Goal: Register for event/course

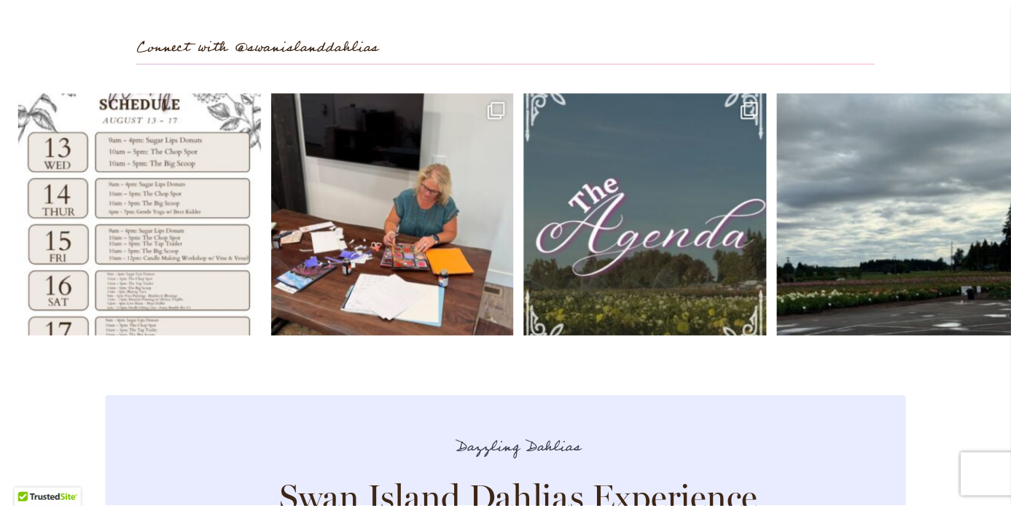
scroll to position [4284, 0]
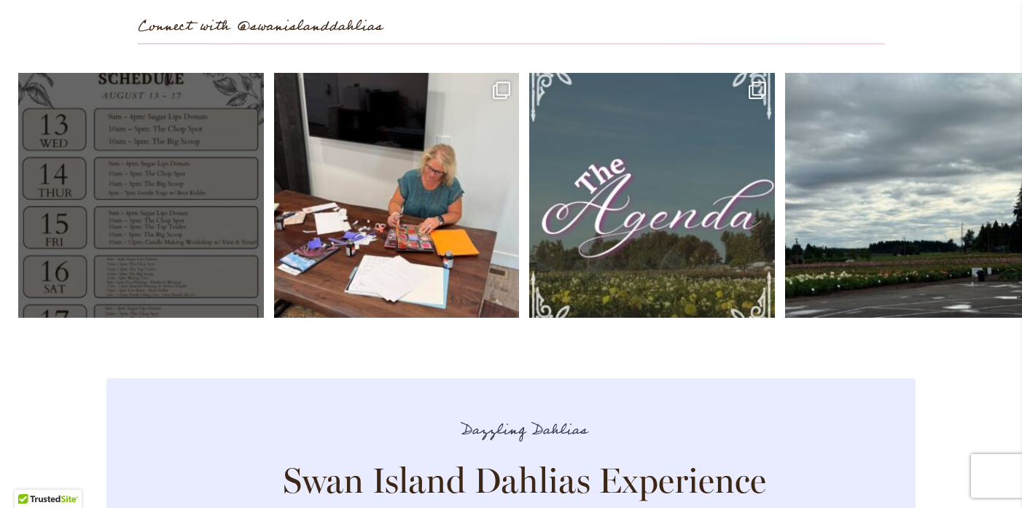
click at [167, 203] on link "Open" at bounding box center [141, 196] width 246 height 246
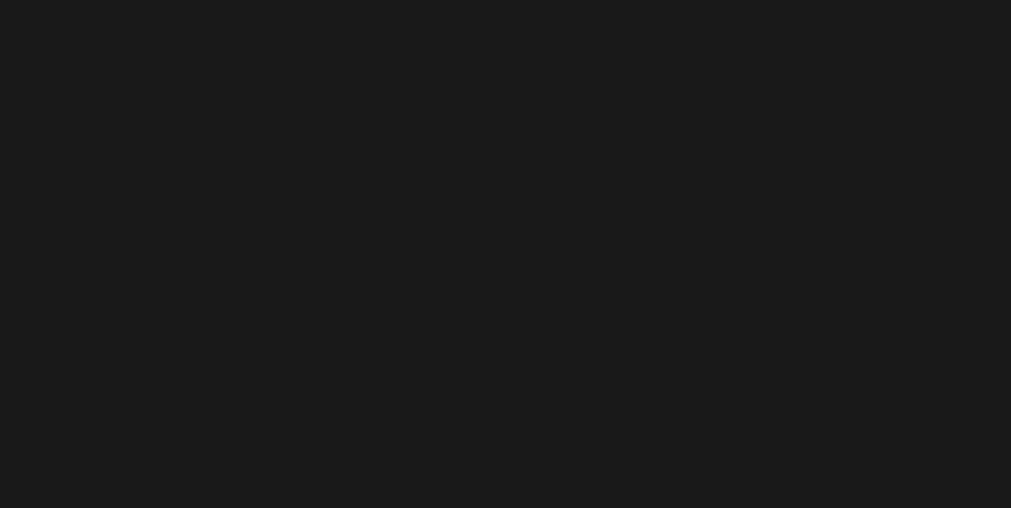
scroll to position [50, 0]
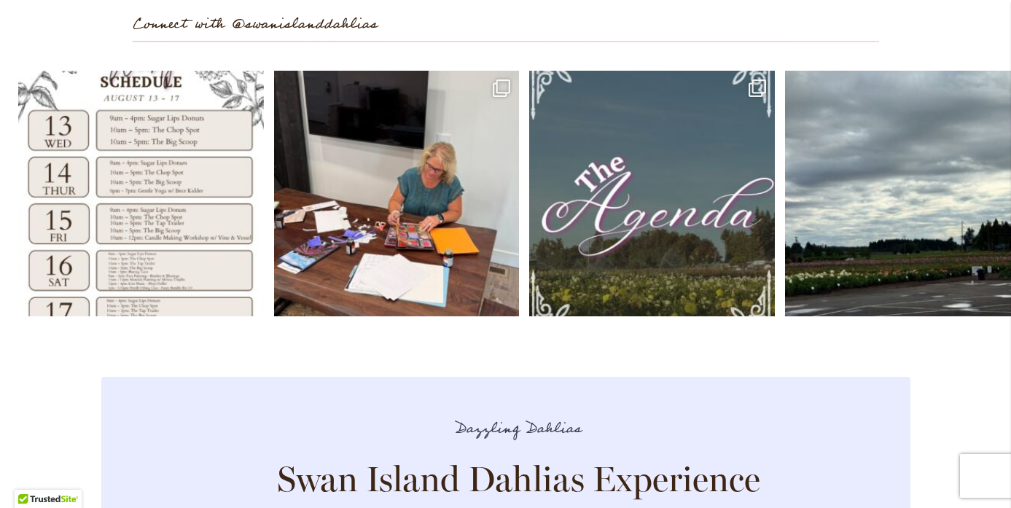
scroll to position [0, 0]
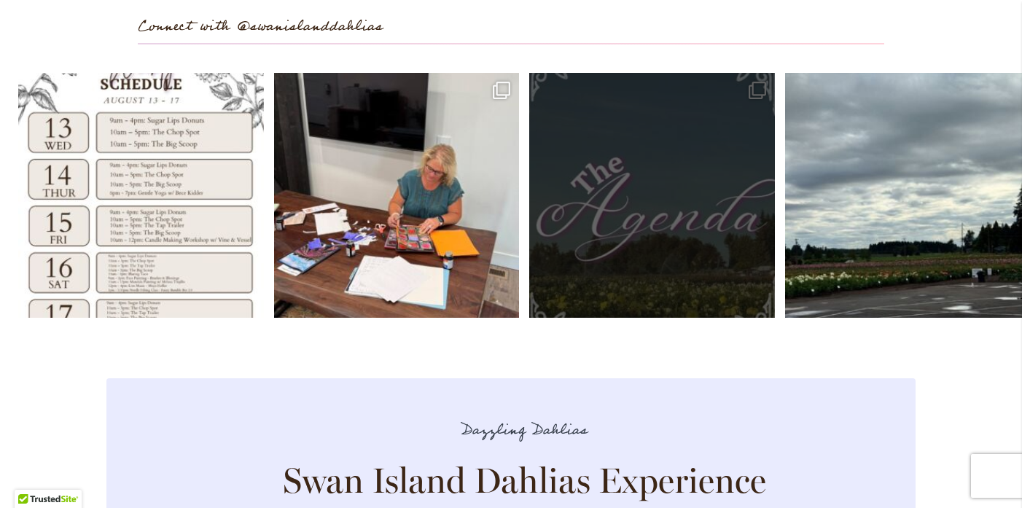
click at [686, 273] on link "Open" at bounding box center [652, 196] width 246 height 246
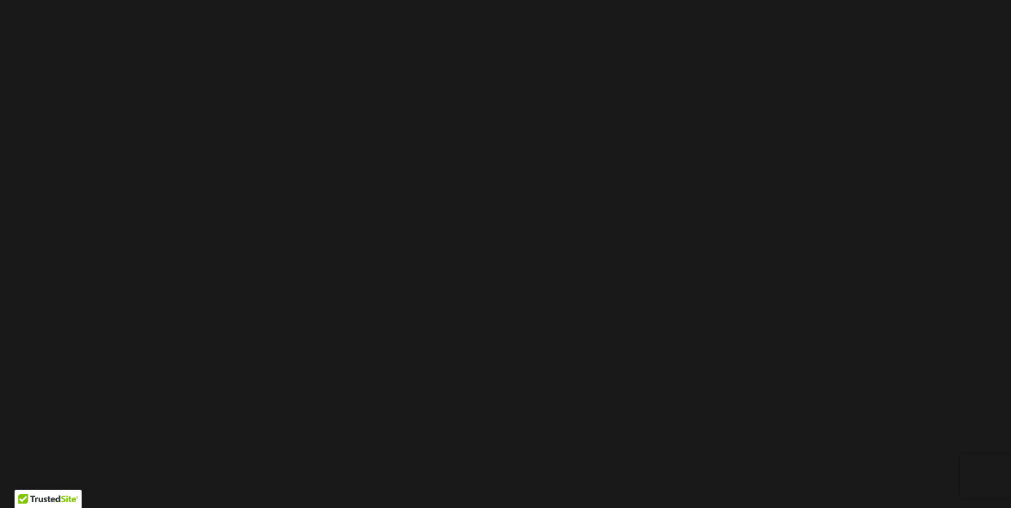
scroll to position [116, 0]
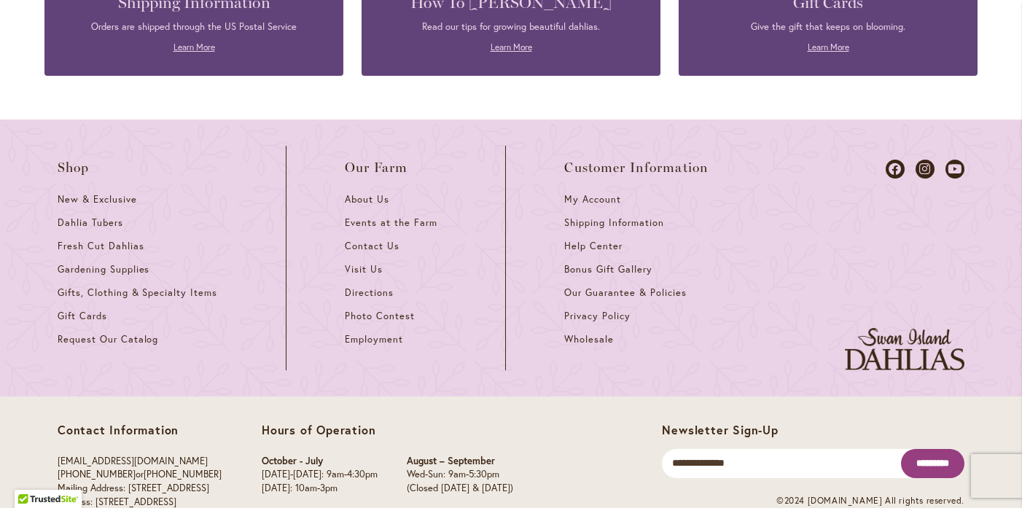
scroll to position [6492, 0]
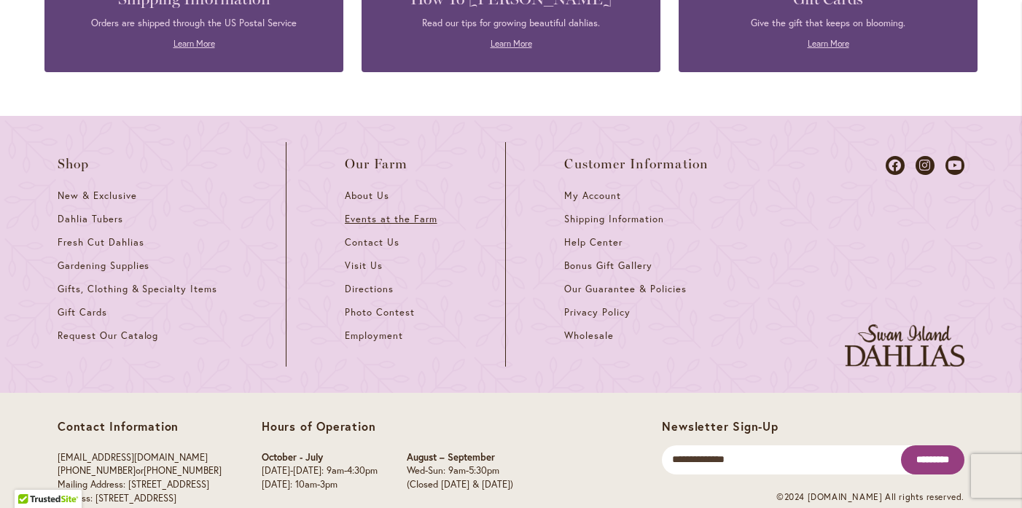
click at [370, 213] on span "Events at the Farm" at bounding box center [391, 219] width 92 height 12
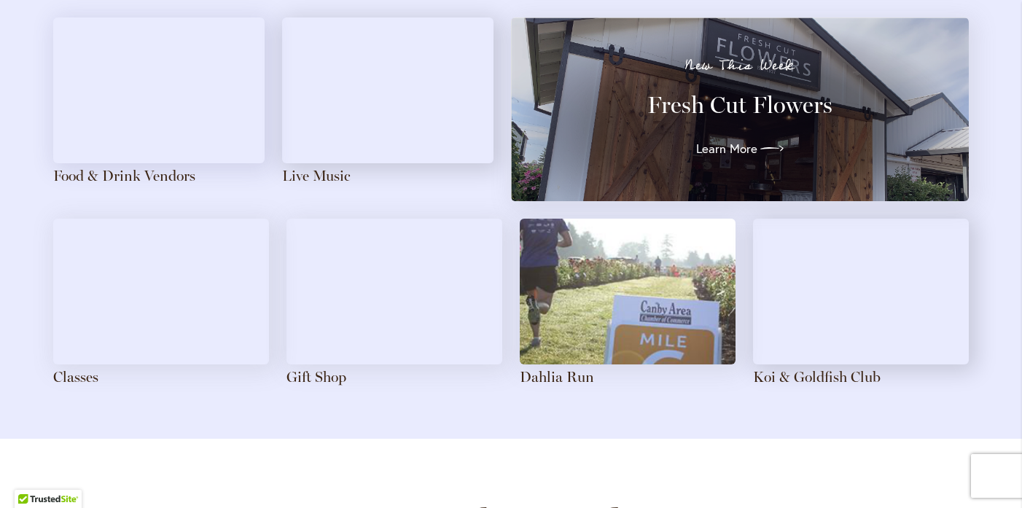
scroll to position [1650, 0]
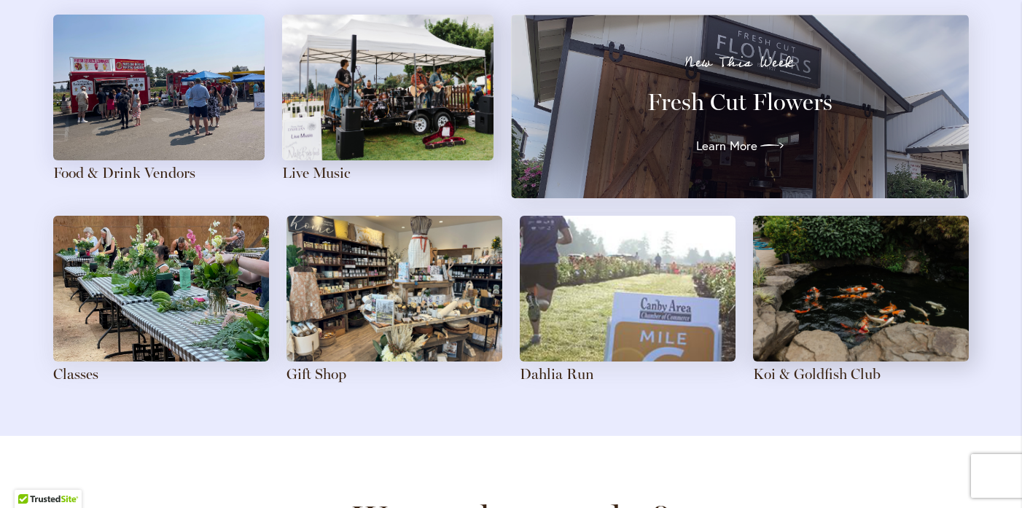
click at [176, 317] on img at bounding box center [161, 289] width 216 height 146
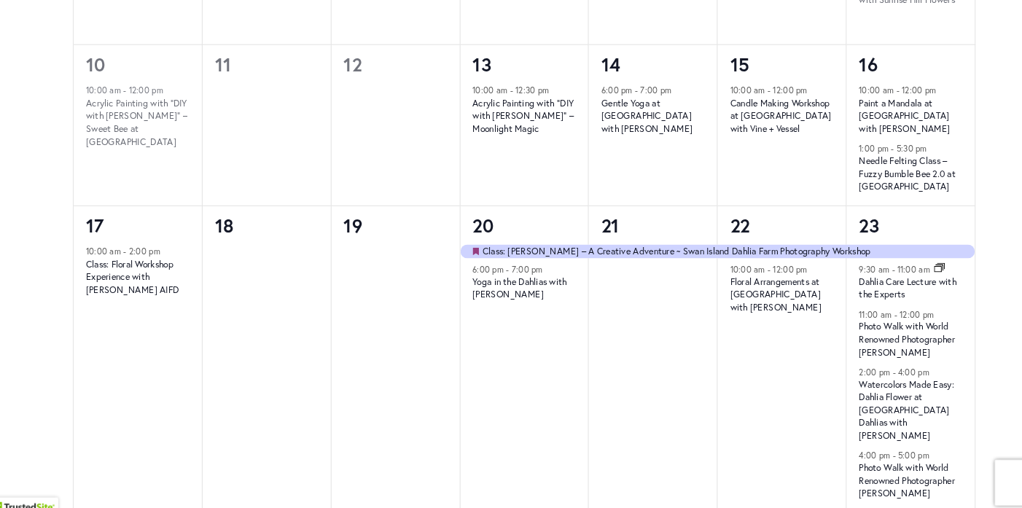
scroll to position [1110, 0]
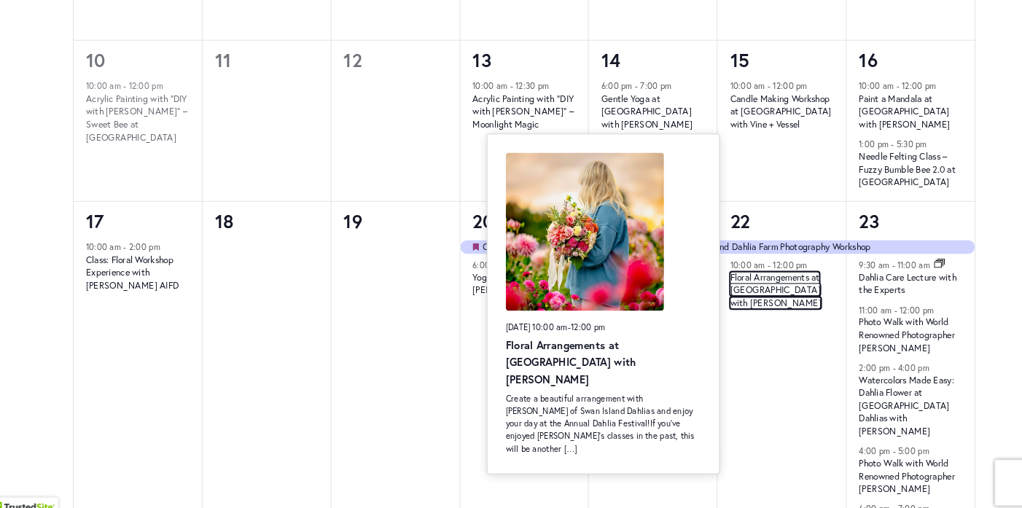
click at [753, 293] on link "Floral Arrangements at Swan Island Dahlias with Heather Schloe" at bounding box center [763, 294] width 87 height 36
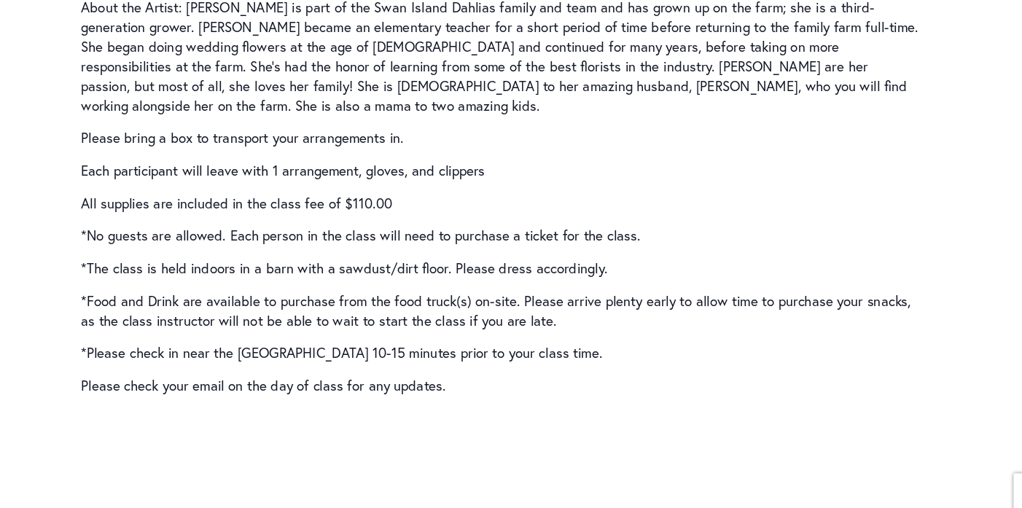
scroll to position [2300, 0]
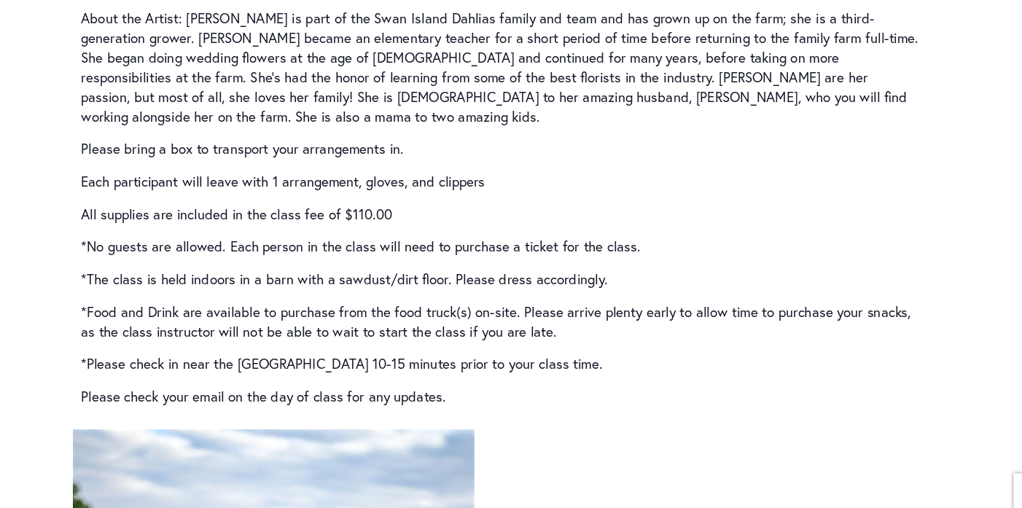
drag, startPoint x: 433, startPoint y: 52, endPoint x: 522, endPoint y: 55, distance: 89.0
click at [522, 27] on p "Class Fee includes: All Supplies for 1 floral arrangement, Dramm Clippers (Heat…" at bounding box center [510, 17] width 749 height 17
copy p "Dramm Clippers"
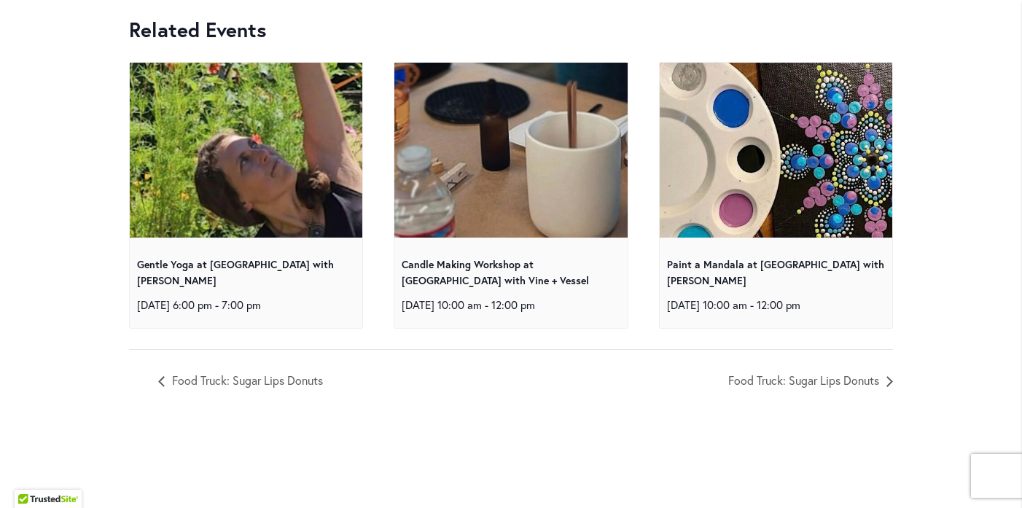
scroll to position [6710, 0]
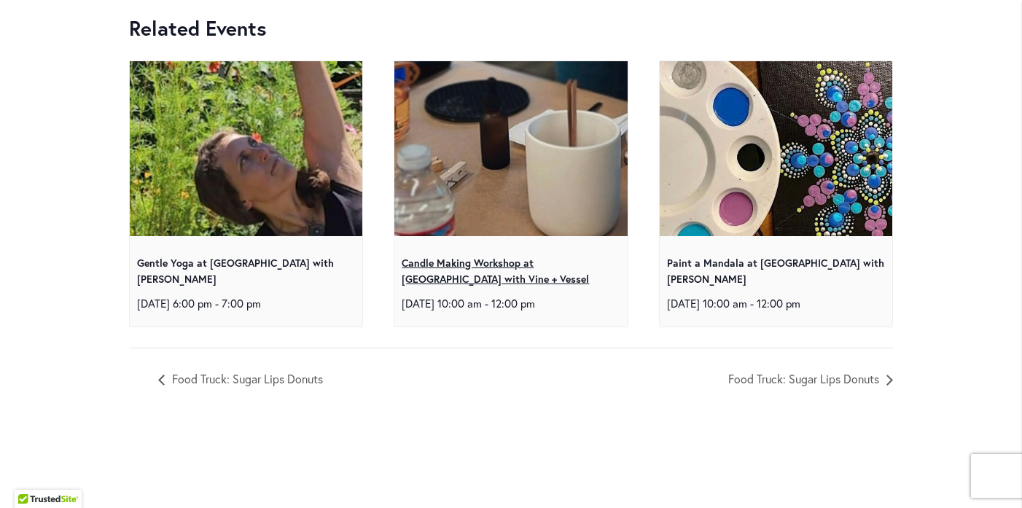
click at [429, 286] on link "Candle Making Workshop at [GEOGRAPHIC_DATA] with Vine + Vessel" at bounding box center [495, 271] width 187 height 31
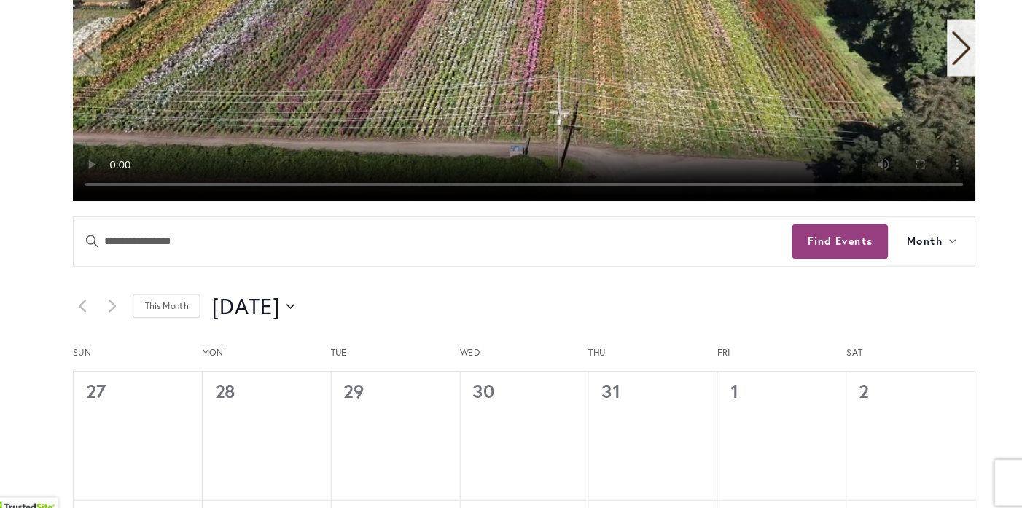
scroll to position [536, 0]
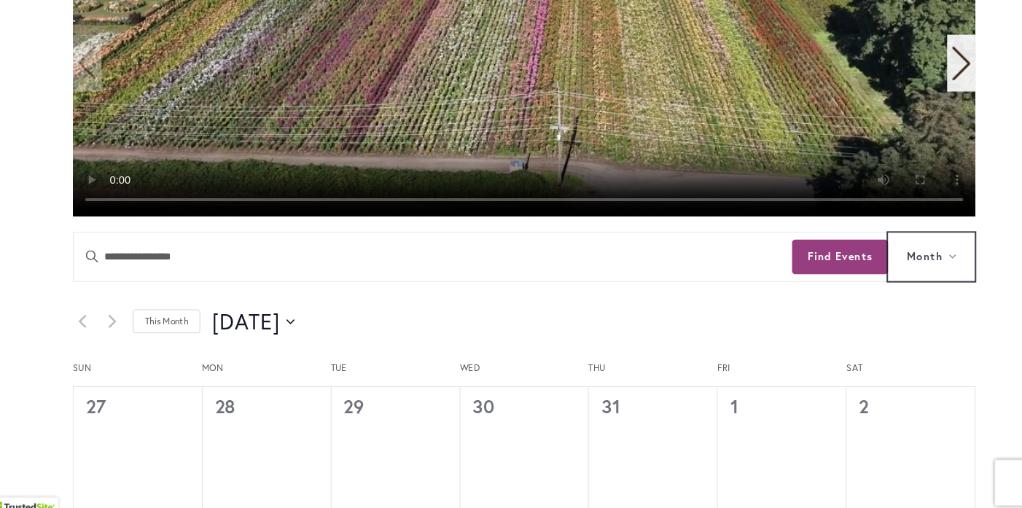
click at [908, 250] on button "Month" at bounding box center [911, 261] width 82 height 46
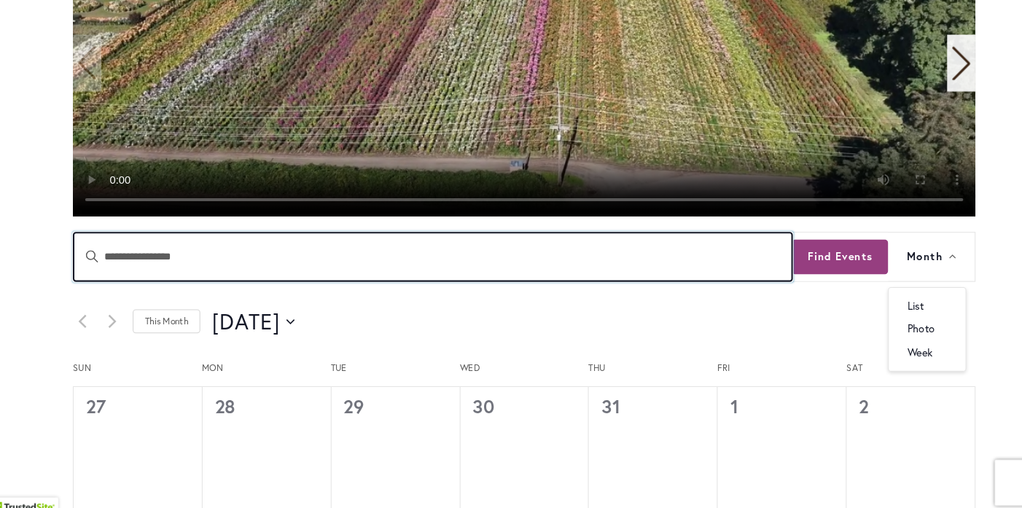
click at [642, 263] on input "Enter Keyword. Search for Events by Keyword." at bounding box center [437, 261] width 682 height 46
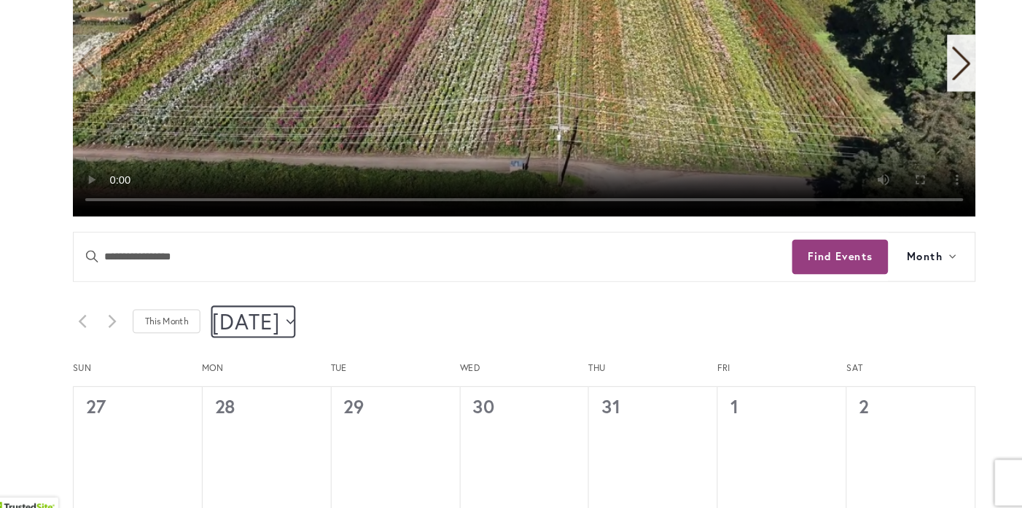
click at [306, 320] on icon "Click to toggle datepicker" at bounding box center [302, 323] width 8 height 6
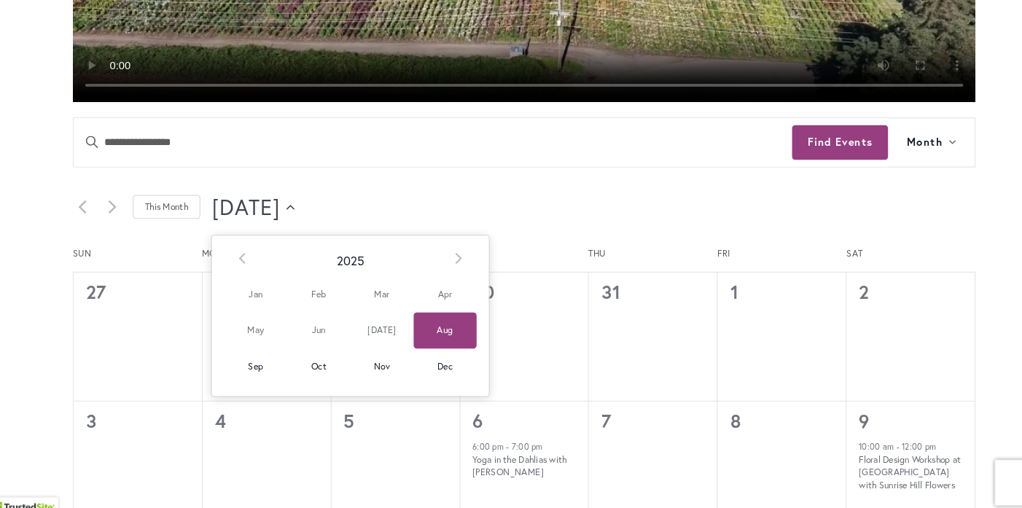
scroll to position [646, 0]
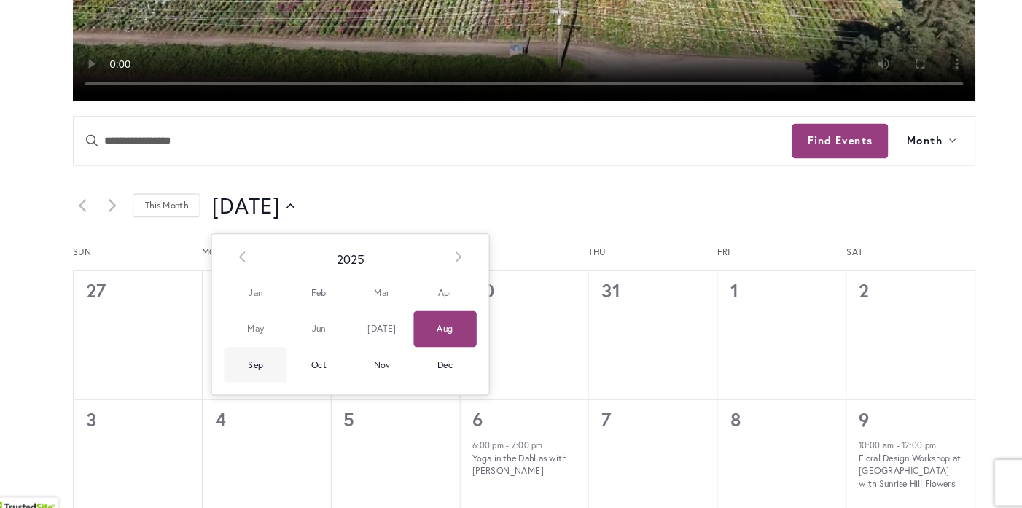
click at [265, 357] on span "Sep" at bounding box center [269, 364] width 60 height 34
type input "********"
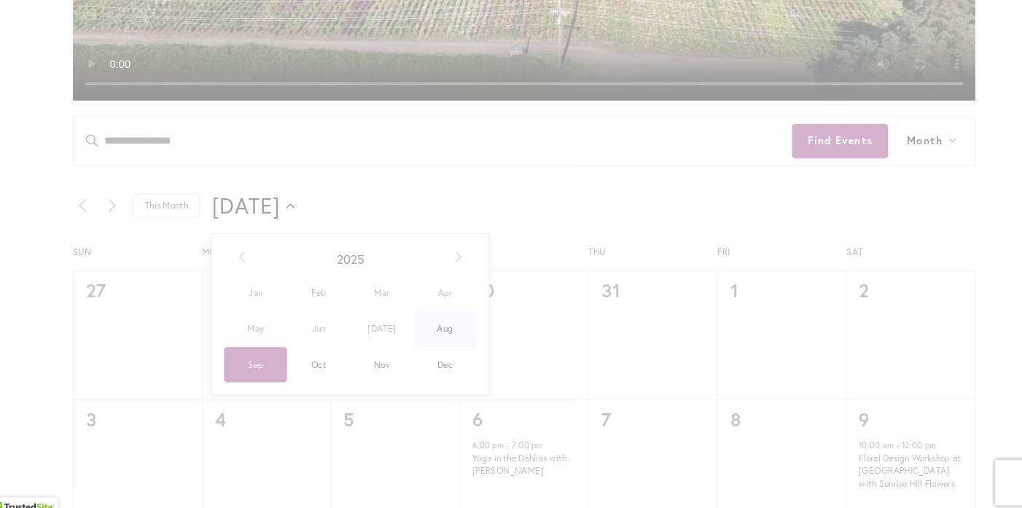
scroll to position [0, 0]
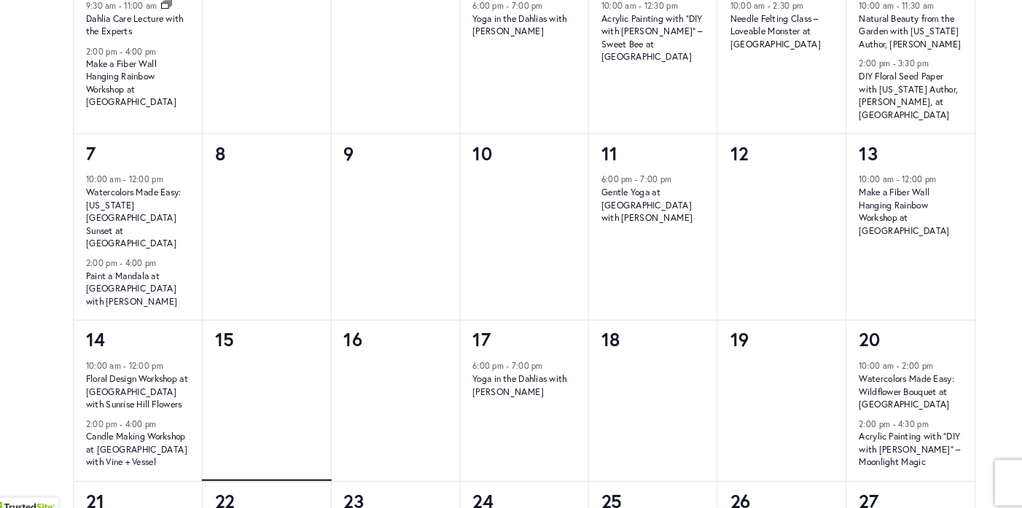
scroll to position [998, 0]
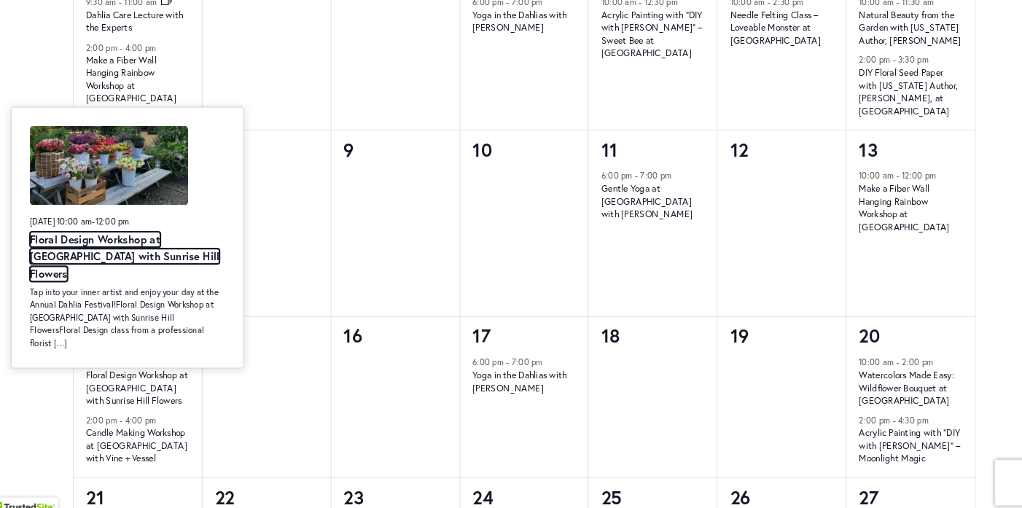
click at [119, 256] on link "Floral Design Workshop at Swan Island Dahlias with Sunrise Hill Flowers" at bounding box center [145, 261] width 180 height 47
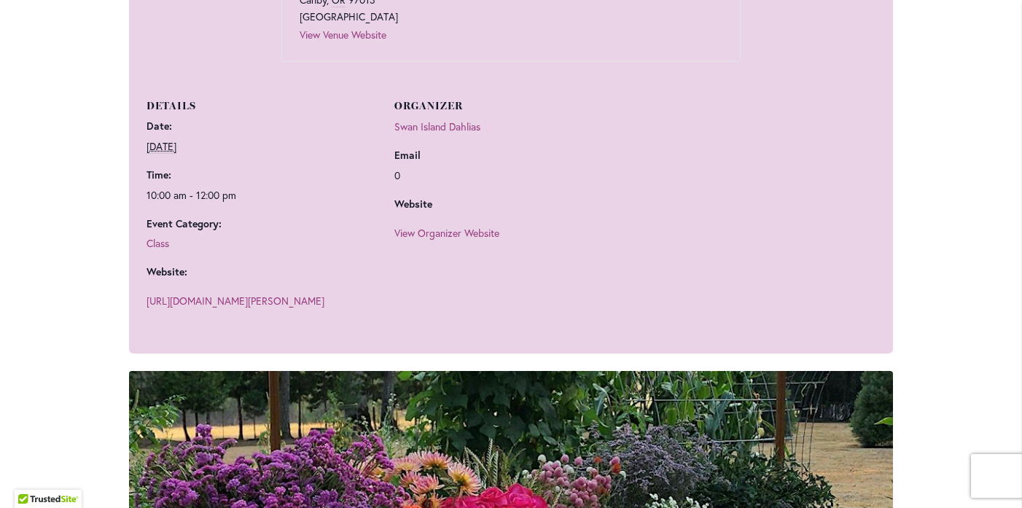
scroll to position [976, 0]
